Goal: Information Seeking & Learning: Learn about a topic

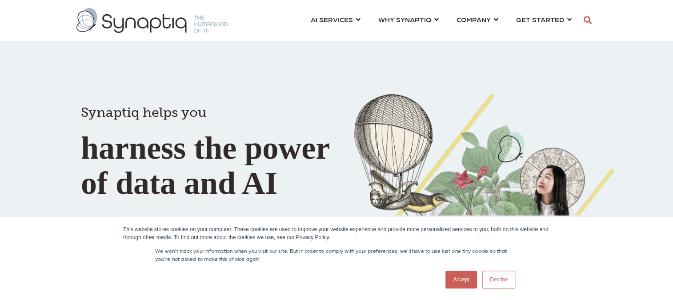
scroll to position [0, 4]
click at [497, 282] on link "Decline" at bounding box center [498, 280] width 33 height 18
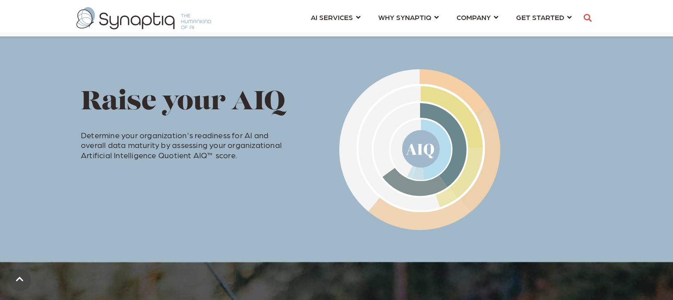
scroll to position [0, 0]
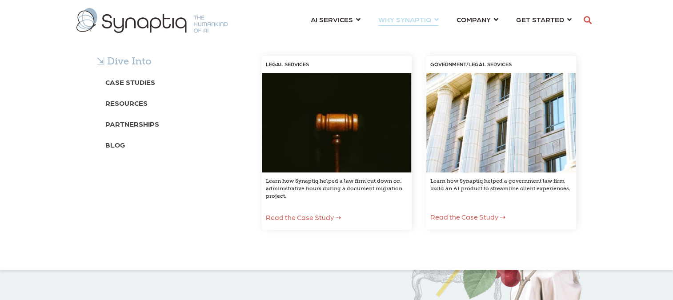
click at [547, 33] on div "⇲ Dive Into Case Studies Resources Partnerships Blog LEGAL SERVICES Learn how S…" at bounding box center [336, 151] width 673 height 237
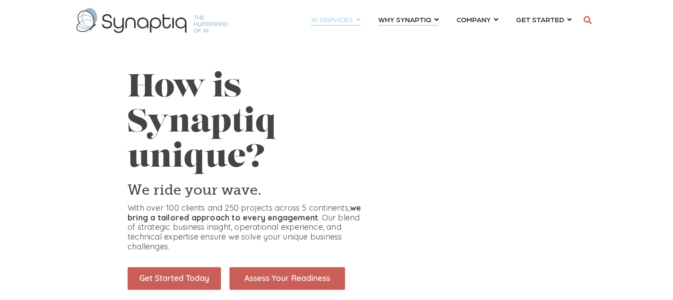
scroll to position [0, 4]
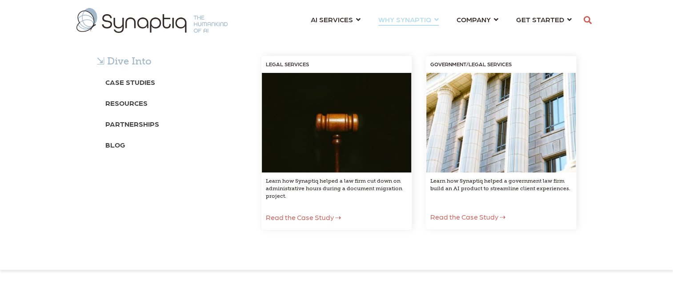
click at [483, 33] on div "⇲ Dive Into Case Studies Resources Partnerships Blog LEGAL SERVICES Learn how S…" at bounding box center [336, 151] width 673 height 237
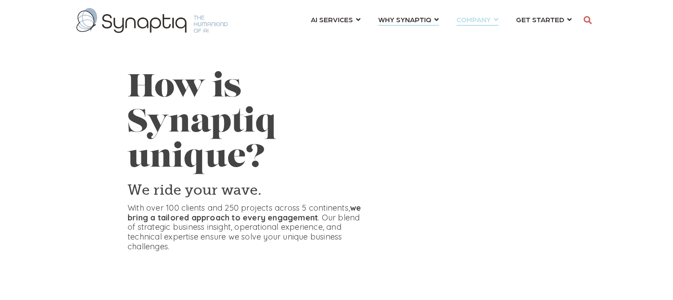
click at [491, 26] on link "COMPANY ⇲ Learn About Us Events Why We Exist How We Work How We Think Careers ⇲…" at bounding box center [478, 19] width 42 height 16
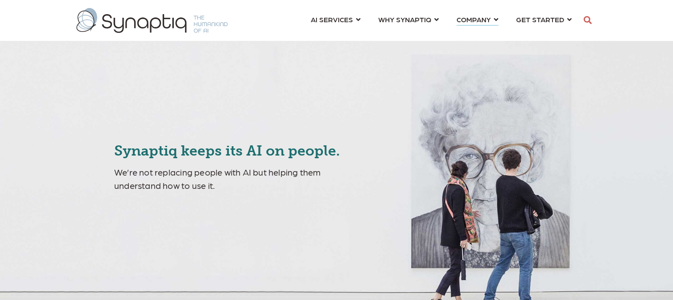
scroll to position [0, 4]
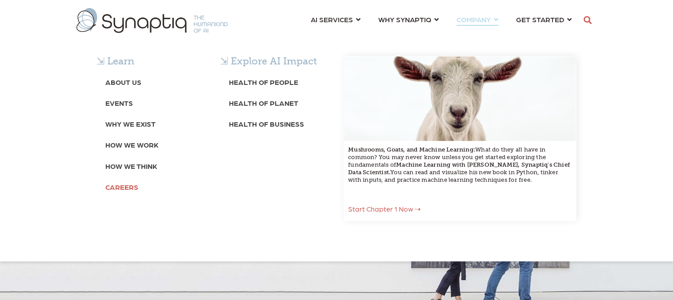
click at [120, 188] on b "Careers" at bounding box center [121, 187] width 33 height 8
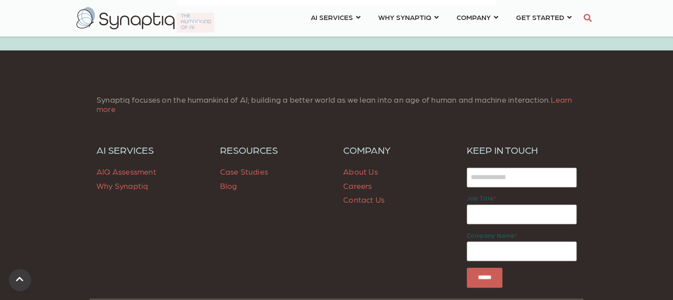
scroll to position [637, 0]
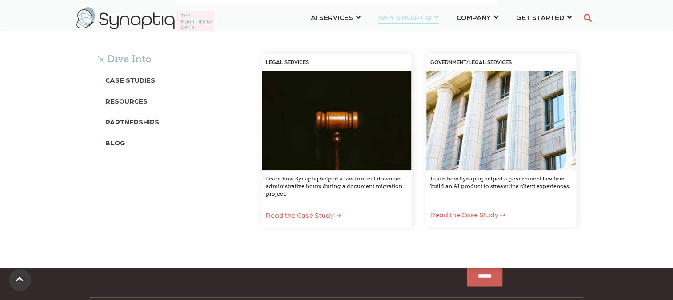
click at [486, 31] on div "⇲ Dive Into Case Studies Resources Partnerships Blog LEGAL SERVICES Learn how S…" at bounding box center [336, 149] width 673 height 237
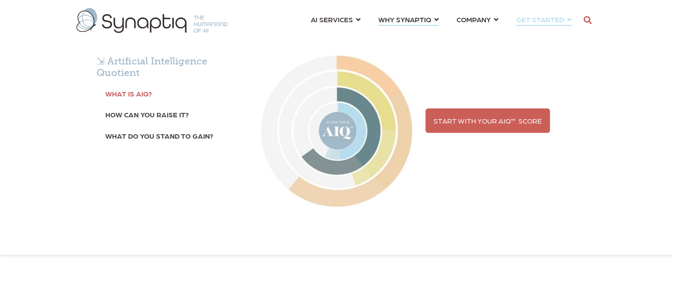
click at [143, 96] on b "What is AIQ?" at bounding box center [128, 93] width 47 height 8
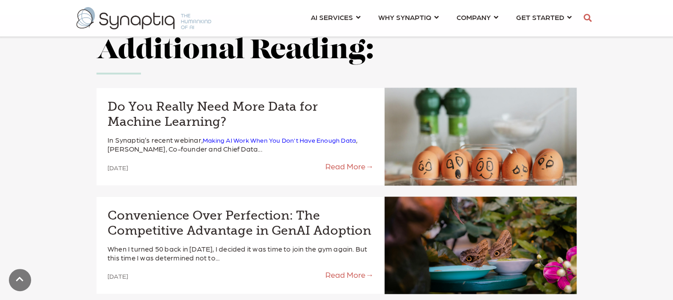
scroll to position [851, 0]
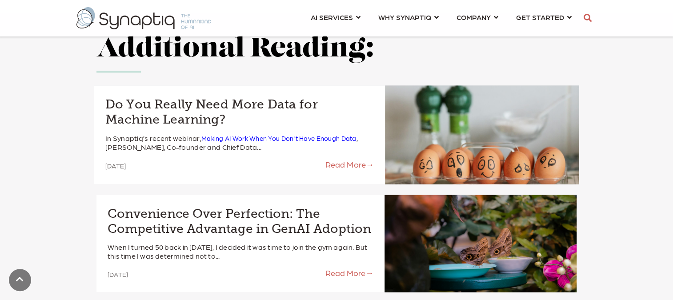
click at [343, 165] on link "Read More →" at bounding box center [307, 165] width 134 height 10
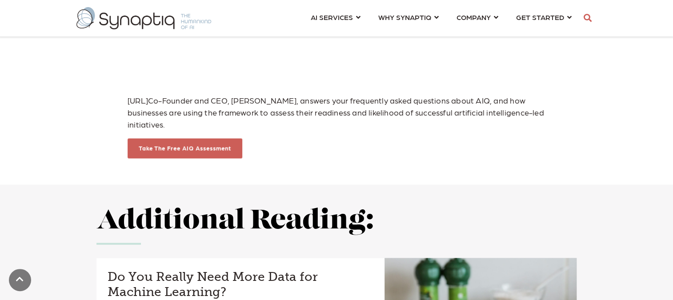
scroll to position [680, 0]
click at [211, 144] on link "Take The Free AIQ Assessment" at bounding box center [185, 147] width 97 height 7
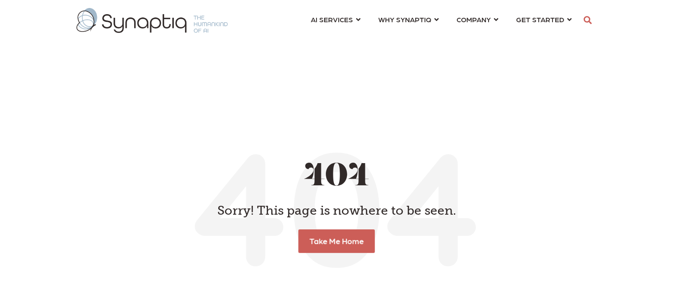
scroll to position [0, 4]
